Goal: Information Seeking & Learning: Learn about a topic

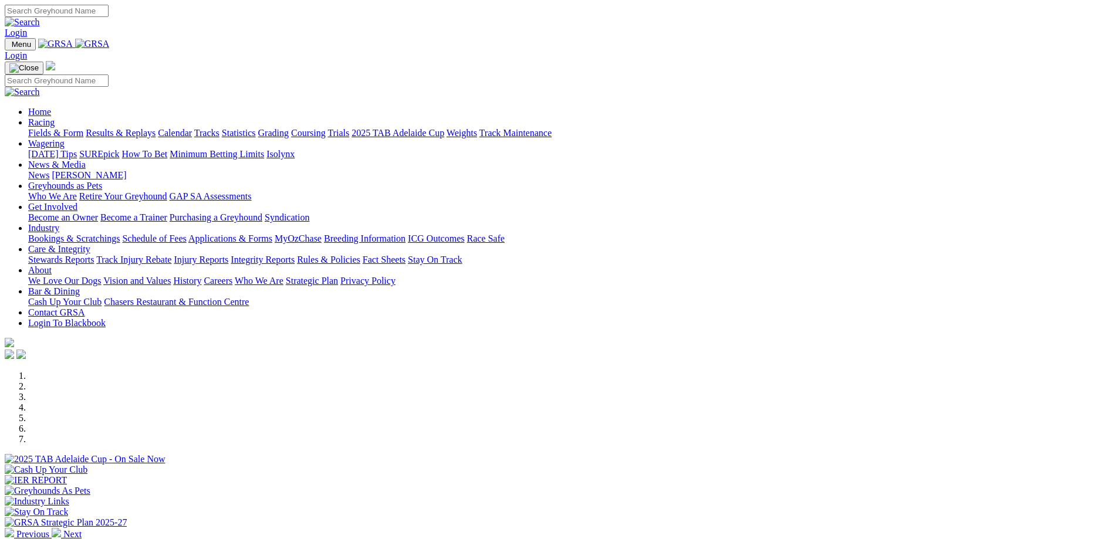
click at [83, 128] on link "Fields & Form" at bounding box center [55, 133] width 55 height 10
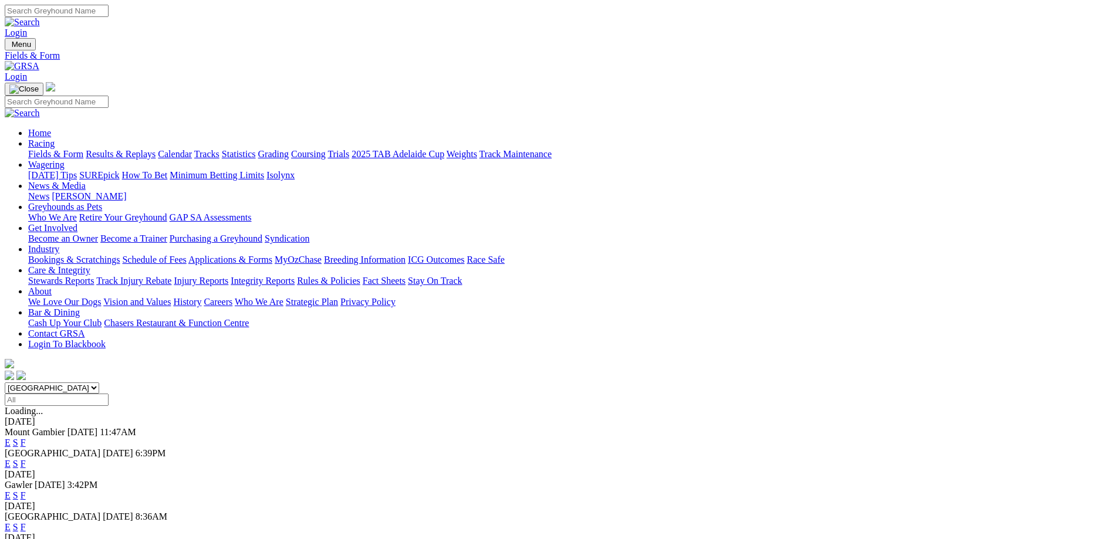
click at [26, 459] on link "F" at bounding box center [23, 464] width 5 height 10
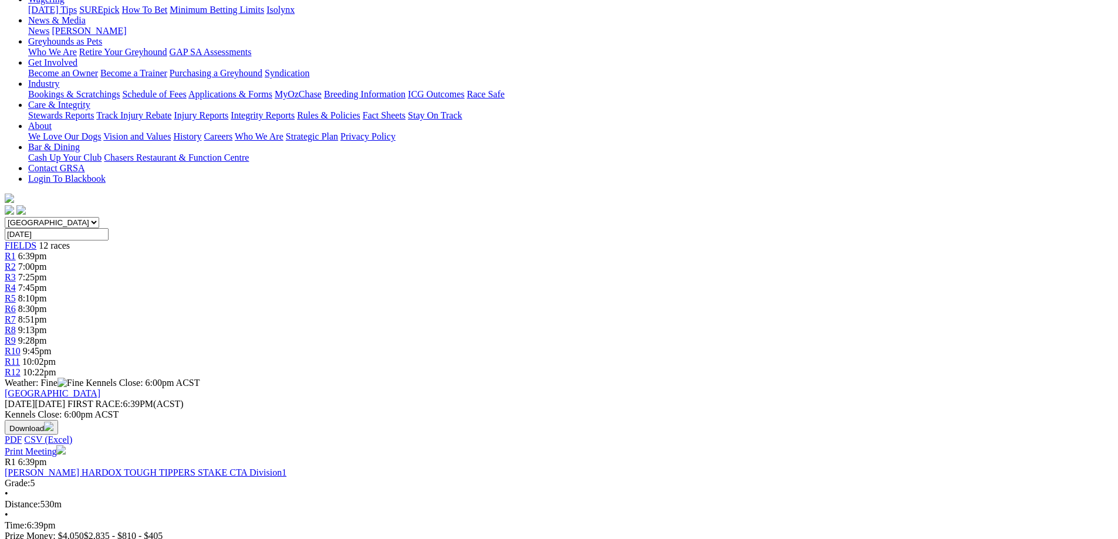
scroll to position [117, 0]
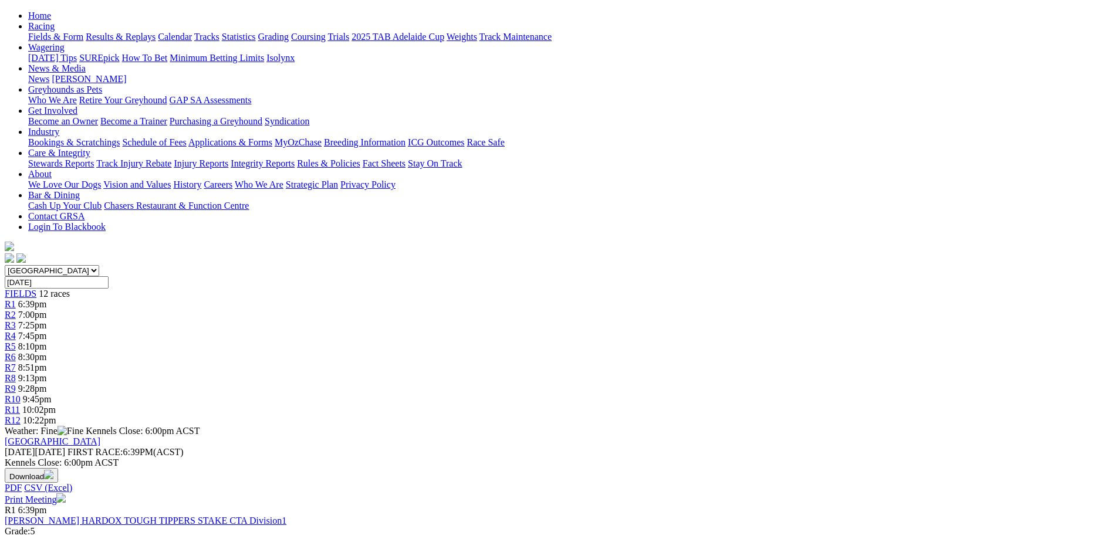
click at [286, 516] on link "GORSKI HARDOX TOUGH TIPPERS STAKE CTA Division1" at bounding box center [146, 521] width 282 height 10
